Goal: Task Accomplishment & Management: Manage account settings

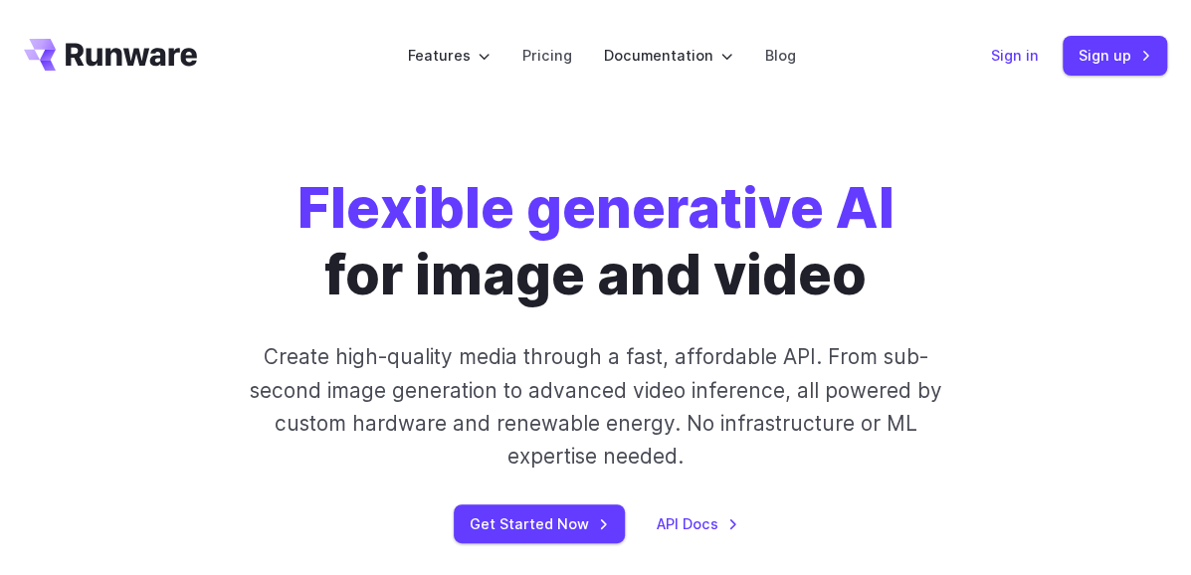
click at [1023, 62] on link "Sign in" at bounding box center [1015, 55] width 48 height 23
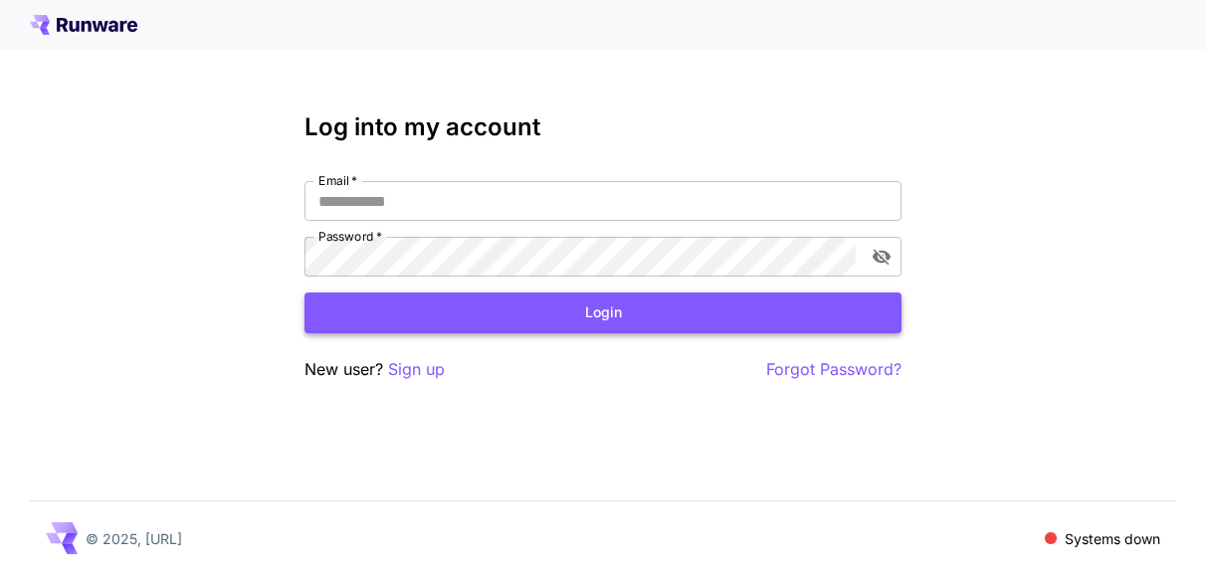
type input "**********"
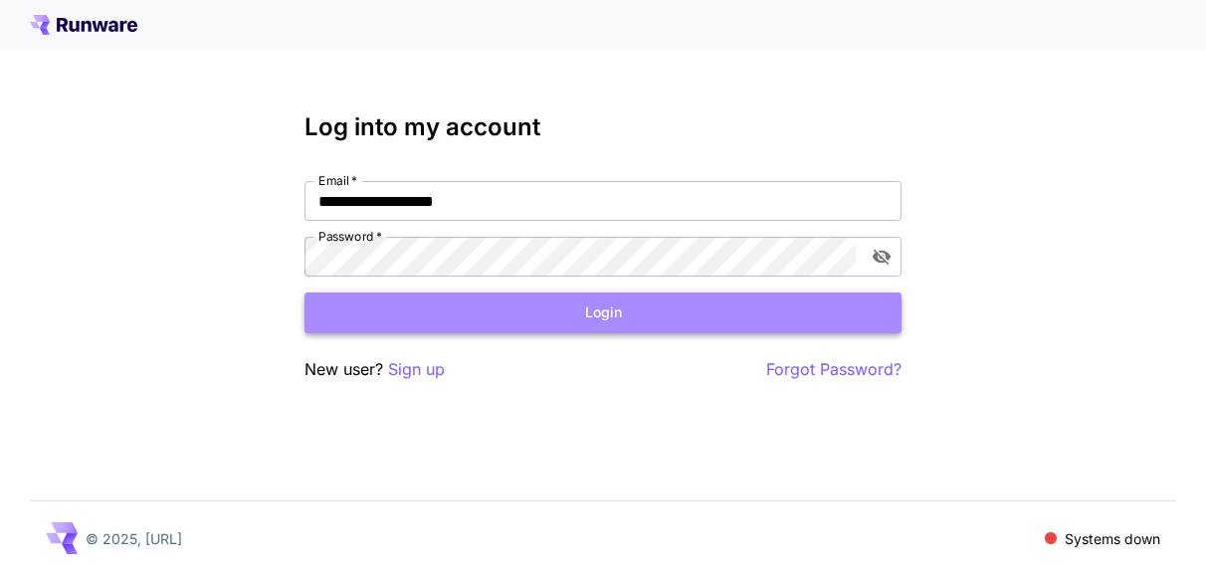
click at [667, 318] on button "Login" at bounding box center [603, 313] width 597 height 41
